Goal: Transaction & Acquisition: Purchase product/service

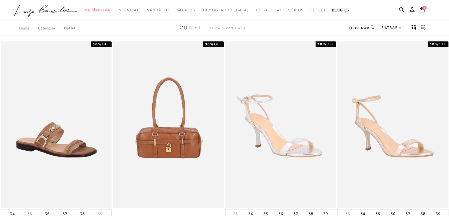
click at [400, 27] on icon at bounding box center [400, 27] width 4 height 3
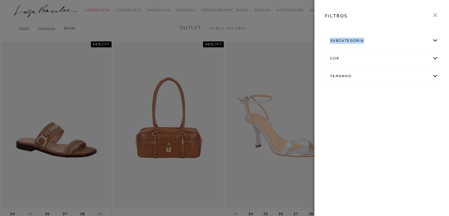
click at [400, 27] on div at bounding box center [382, 27] width 123 height 6
click at [435, 76] on div "Tamanho" at bounding box center [382, 76] width 113 height 16
click at [340, 119] on link "Ver mais..." at bounding box center [341, 121] width 16 height 4
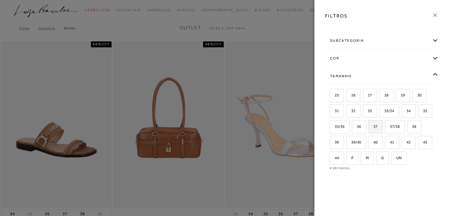
click at [377, 124] on span "37" at bounding box center [373, 126] width 9 height 4
click at [374, 124] on input "37" at bounding box center [371, 127] width 6 height 6
checkbox input "true"
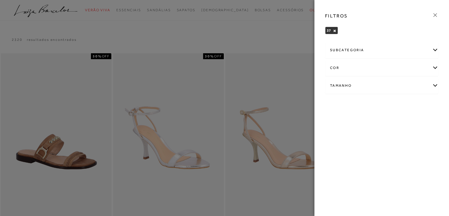
click at [436, 49] on div "subcategoria" at bounding box center [382, 50] width 113 height 16
click at [336, 66] on span "Modelo" at bounding box center [336, 66] width 12 height 4
click at [355, 30] on button "×" at bounding box center [356, 31] width 3 height 4
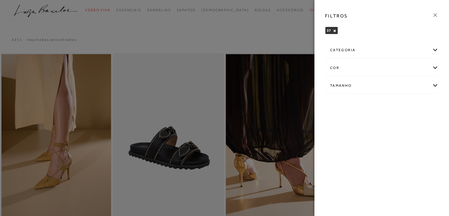
click at [436, 14] on icon at bounding box center [435, 15] width 7 height 7
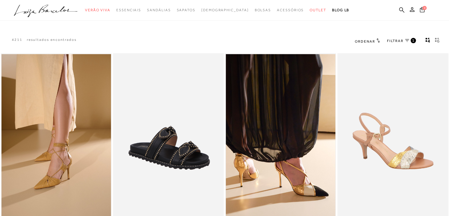
click at [436, 14] on div "0" at bounding box center [433, 11] width 31 height 8
click at [408, 41] on icon at bounding box center [407, 40] width 4 height 3
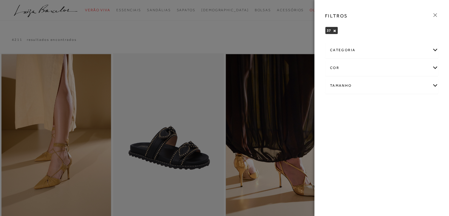
click at [436, 48] on div "categoria" at bounding box center [382, 50] width 113 height 16
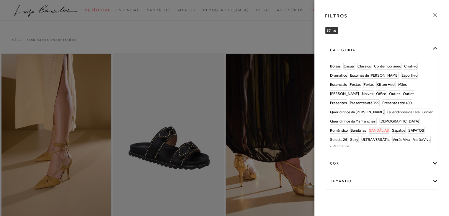
click at [389, 128] on span "SANDÁLIAS" at bounding box center [379, 130] width 20 height 4
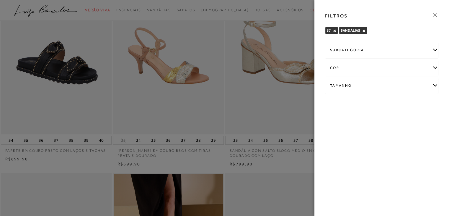
scroll to position [89, 0]
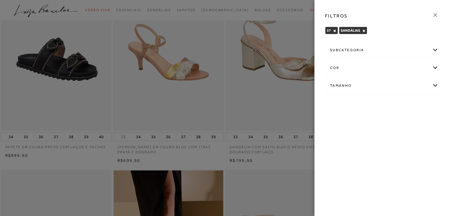
click at [437, 15] on icon at bounding box center [435, 15] width 7 height 7
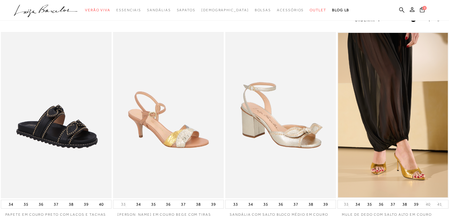
scroll to position [0, 0]
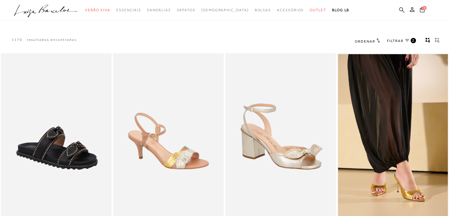
click at [402, 9] on icon at bounding box center [402, 10] width 5 height 6
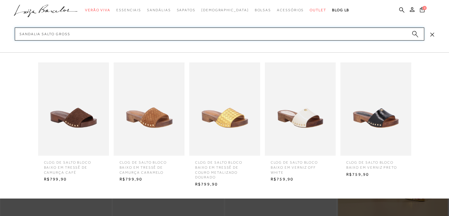
type input "sandalia salto grosso"
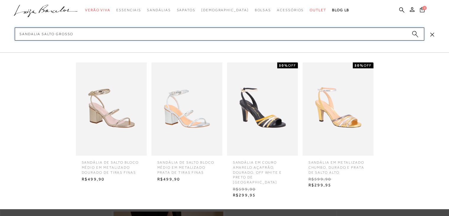
scroll to position [59, 0]
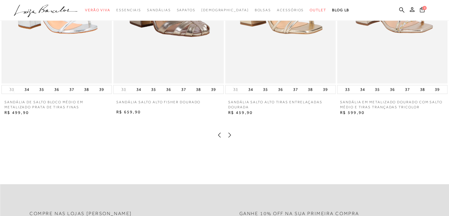
scroll to position [975, 0]
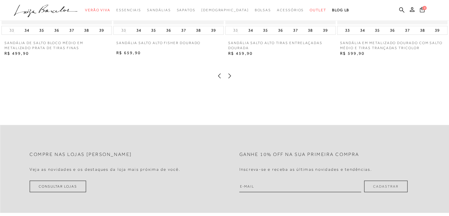
click at [229, 78] on icon at bounding box center [230, 75] width 3 height 5
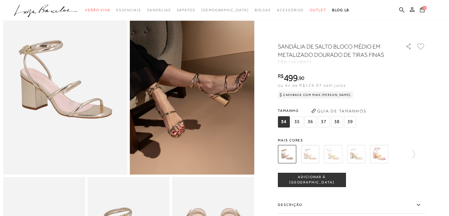
scroll to position [0, 0]
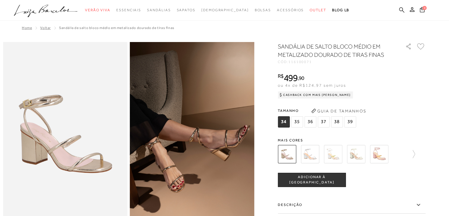
click at [402, 10] on icon at bounding box center [402, 9] width 5 height 5
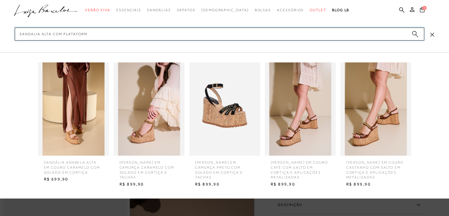
type input "sandalia alta com plataforma"
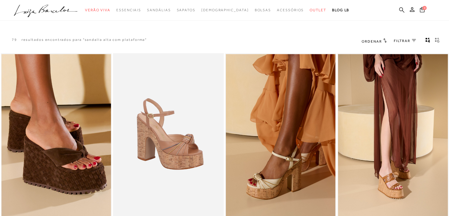
click at [402, 10] on icon at bounding box center [402, 9] width 5 height 5
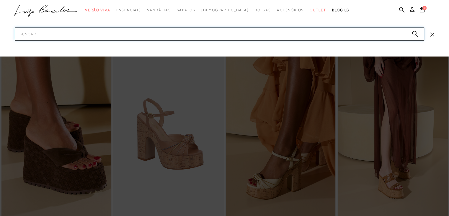
click at [61, 34] on input "Pesquisar" at bounding box center [220, 33] width 410 height 13
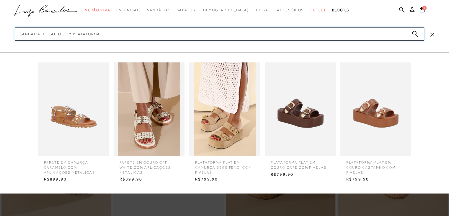
type input "sandalia de salto com plataforma"
click at [415, 35] on circle "submit" at bounding box center [415, 33] width 4 height 4
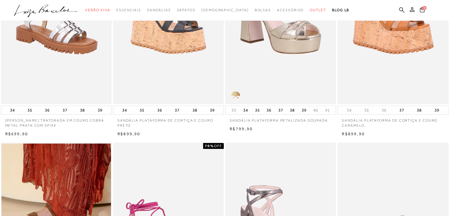
scroll to position [266, 0]
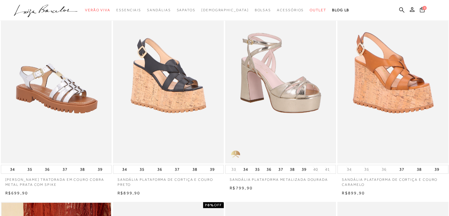
click at [290, 108] on img at bounding box center [281, 80] width 110 height 165
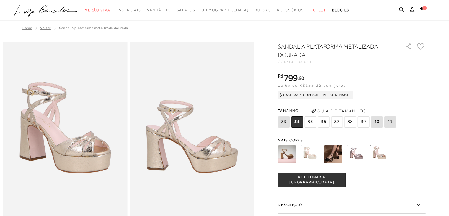
click at [288, 154] on img at bounding box center [287, 154] width 18 height 18
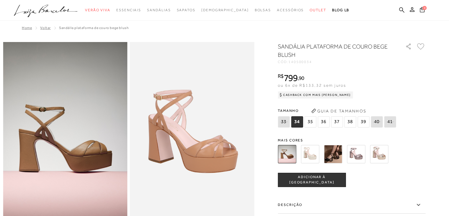
click at [359, 156] on img at bounding box center [356, 154] width 18 height 18
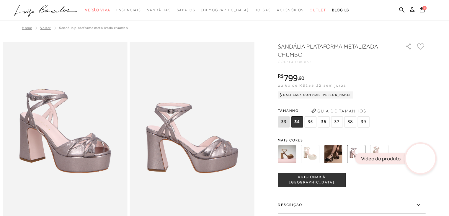
click at [316, 155] on img at bounding box center [310, 154] width 18 height 18
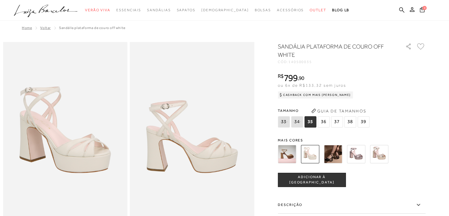
click at [290, 155] on img at bounding box center [287, 154] width 18 height 18
